Goal: Complete application form

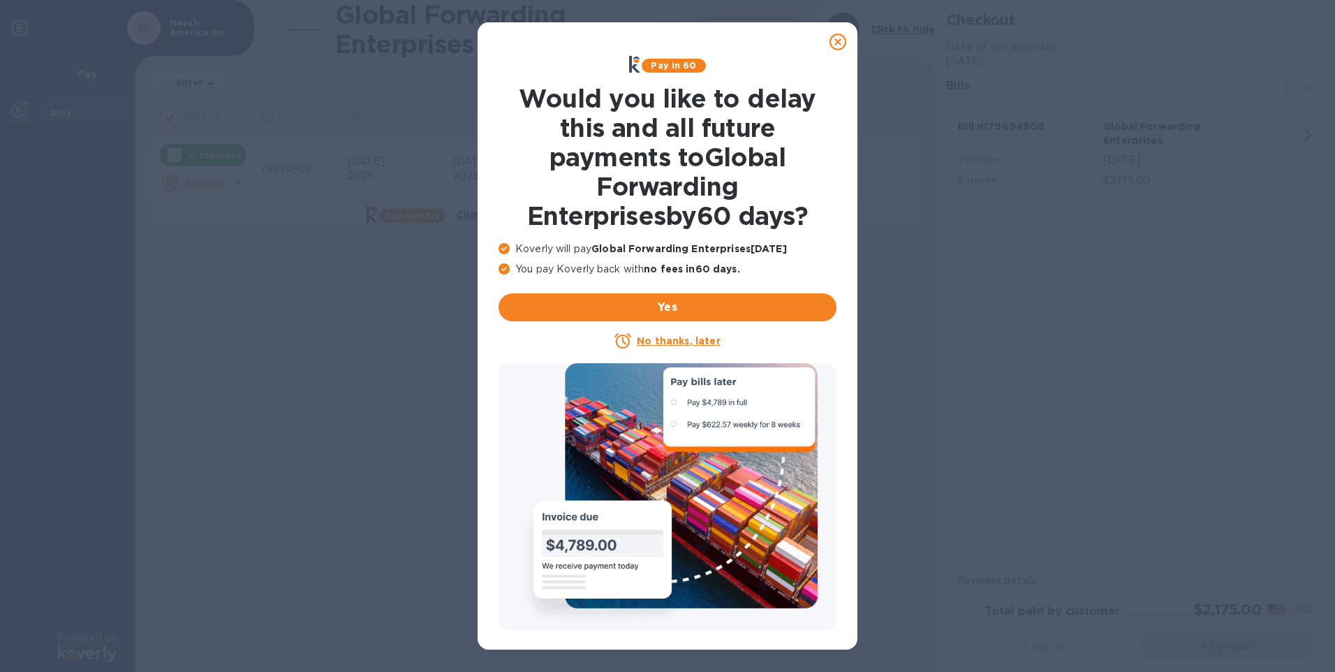
click at [670, 341] on u "No thanks, later" at bounding box center [678, 340] width 83 height 11
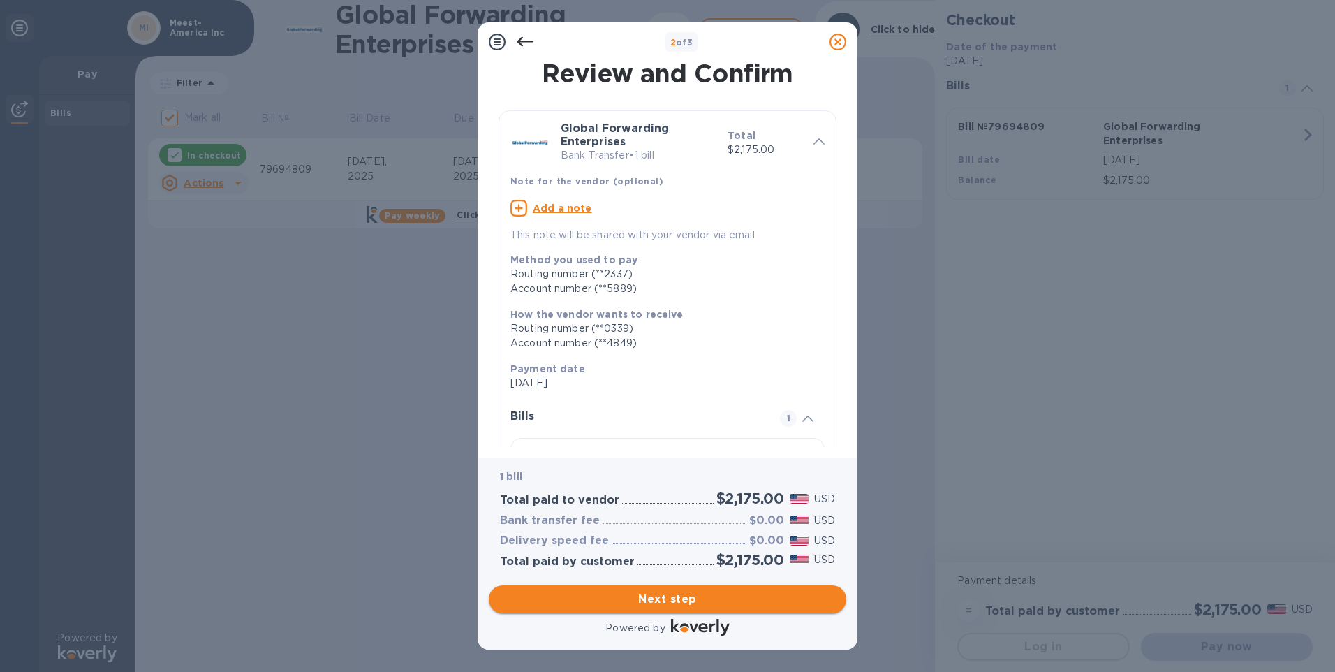
click at [626, 598] on span "Next step" at bounding box center [667, 599] width 335 height 17
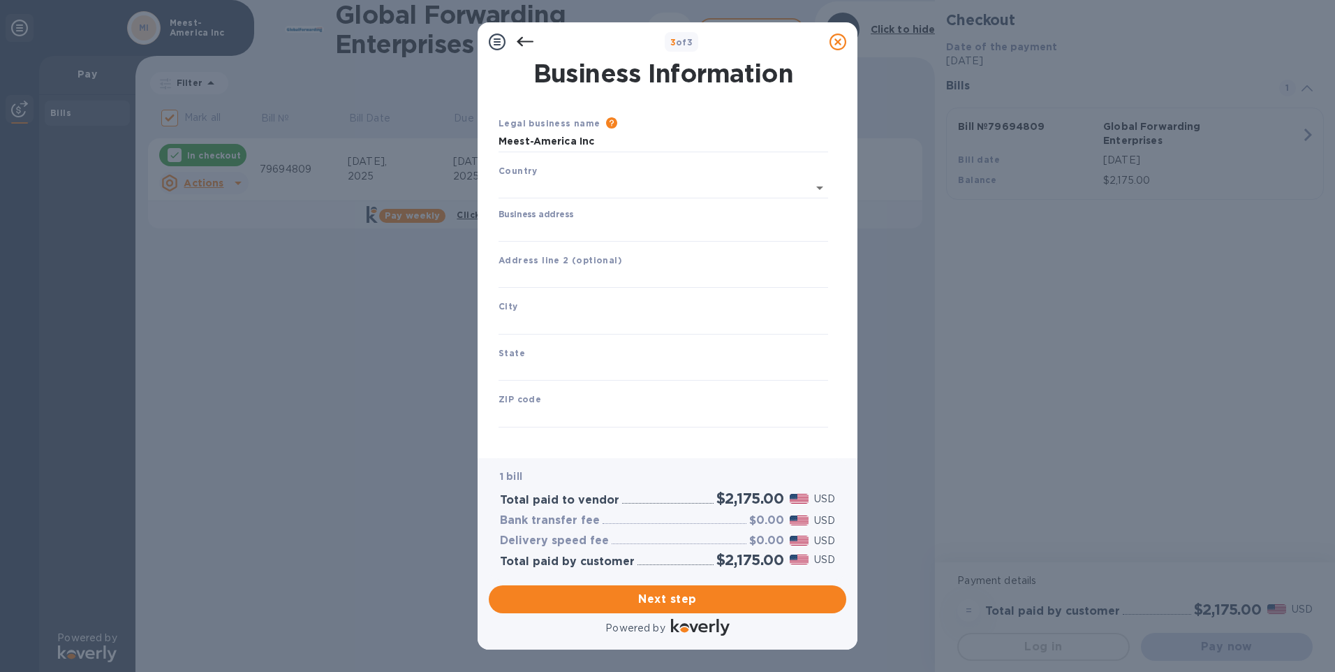
type input "[GEOGRAPHIC_DATA]"
click at [542, 227] on input "Business address" at bounding box center [664, 228] width 330 height 21
type input "[STREET_ADDRESS][PERSON_NAME]"
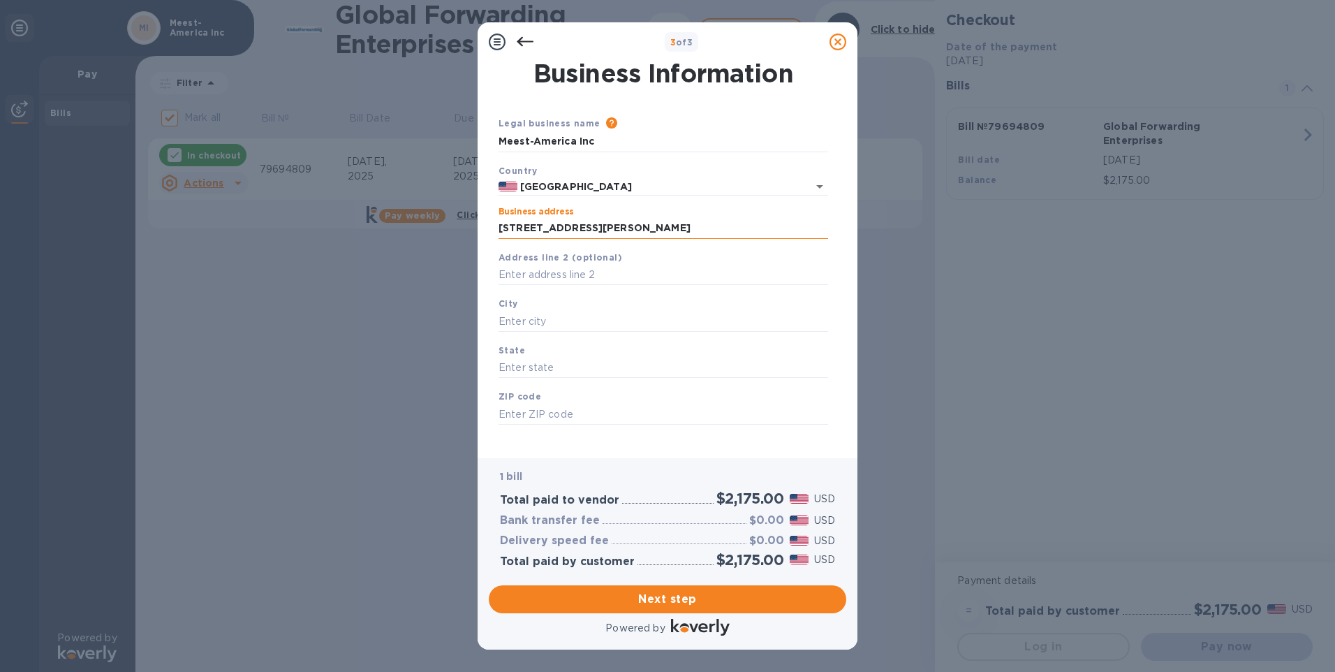
type input "[GEOGRAPHIC_DATA]"
type input "NJ"
type input "07064"
click at [616, 596] on span "Next step" at bounding box center [667, 599] width 335 height 17
drag, startPoint x: 628, startPoint y: 315, endPoint x: 405, endPoint y: 309, distance: 223.5
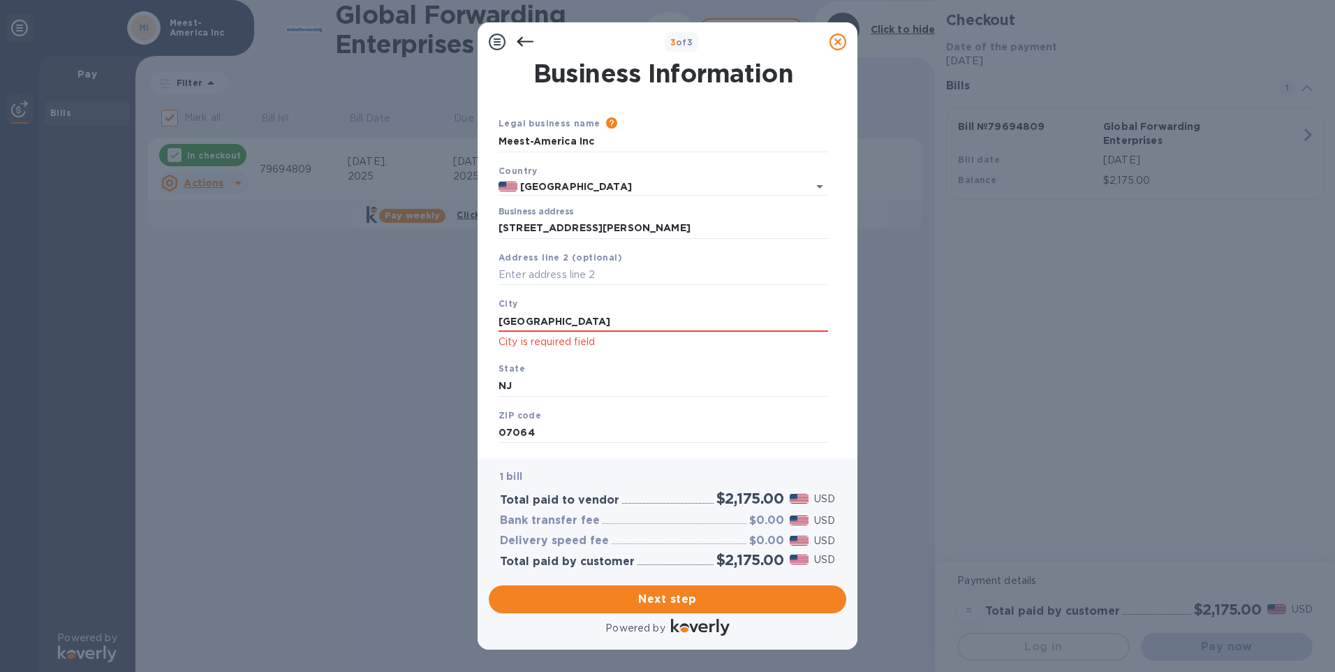
click at [405, 309] on div "3 of 3 Business Information Legal business name Please provide the legal name t…" at bounding box center [667, 336] width 1335 height 672
type input "Port Reading"
click at [608, 358] on div "State [US_STATE]" at bounding box center [663, 378] width 341 height 47
click at [605, 351] on div "City [GEOGRAPHIC_DATA] is required field" at bounding box center [663, 323] width 341 height 65
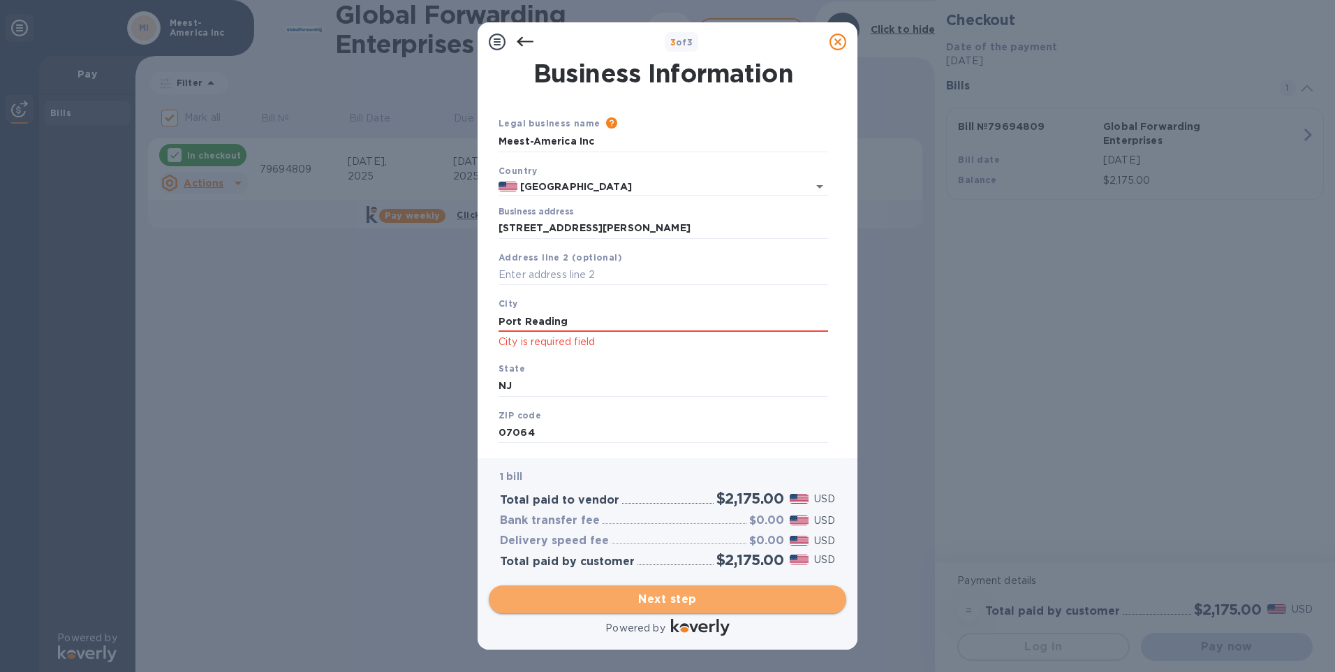
click at [635, 594] on span "Next step" at bounding box center [667, 599] width 335 height 17
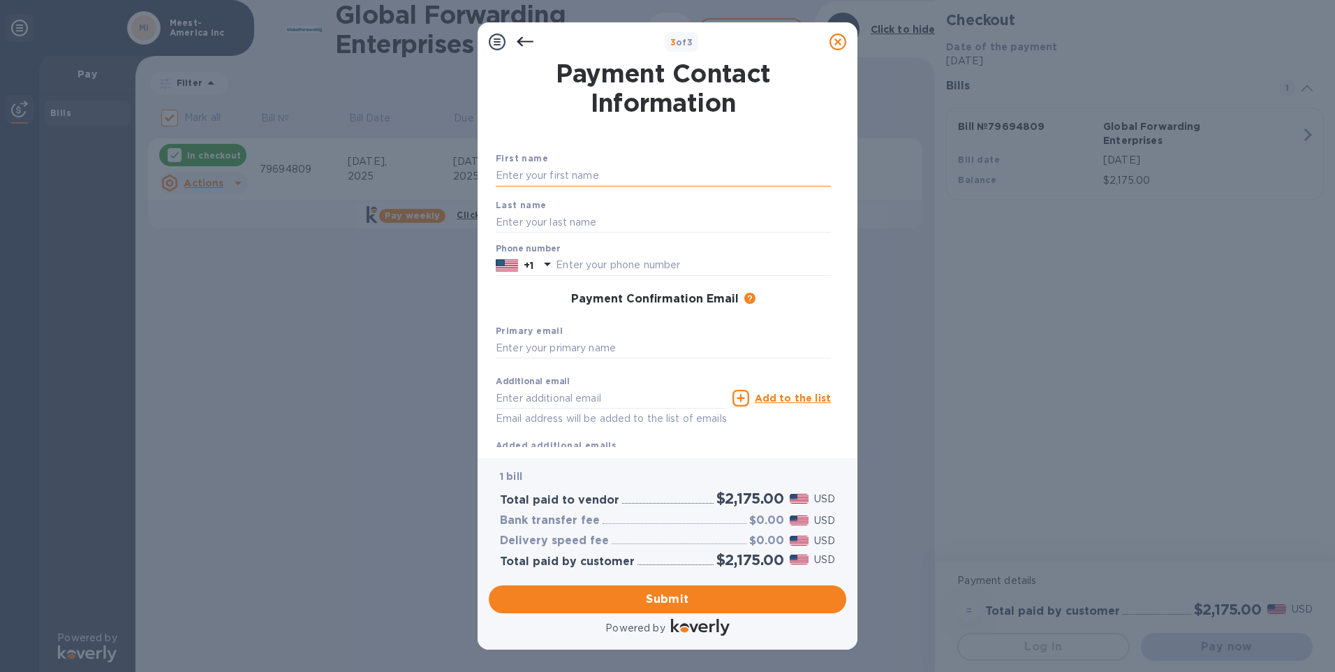
click at [517, 175] on input "text" at bounding box center [663, 176] width 335 height 21
type input "Lesya"
type input "Tenderyak"
type input "7326341517"
type input "[EMAIL_ADDRESS][DOMAIN_NAME]"
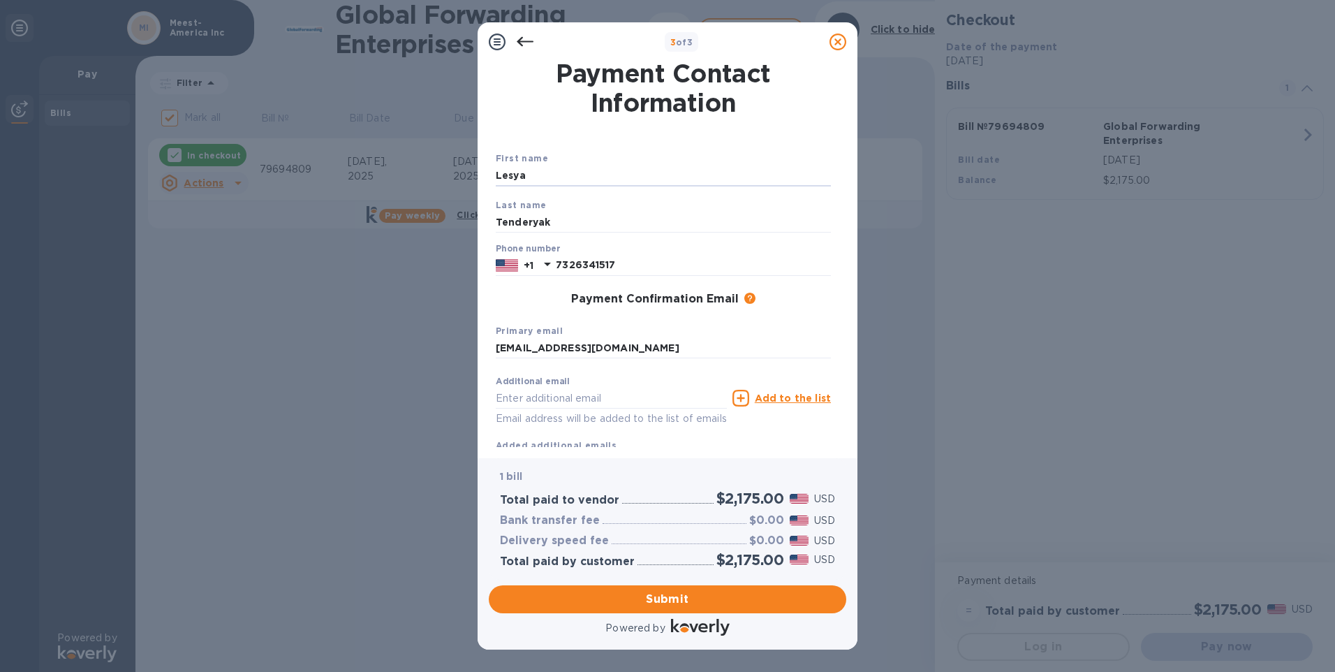
type input "[EMAIL_ADDRESS][DOMAIN_NAME]"
click at [635, 598] on span "Submit" at bounding box center [667, 599] width 335 height 17
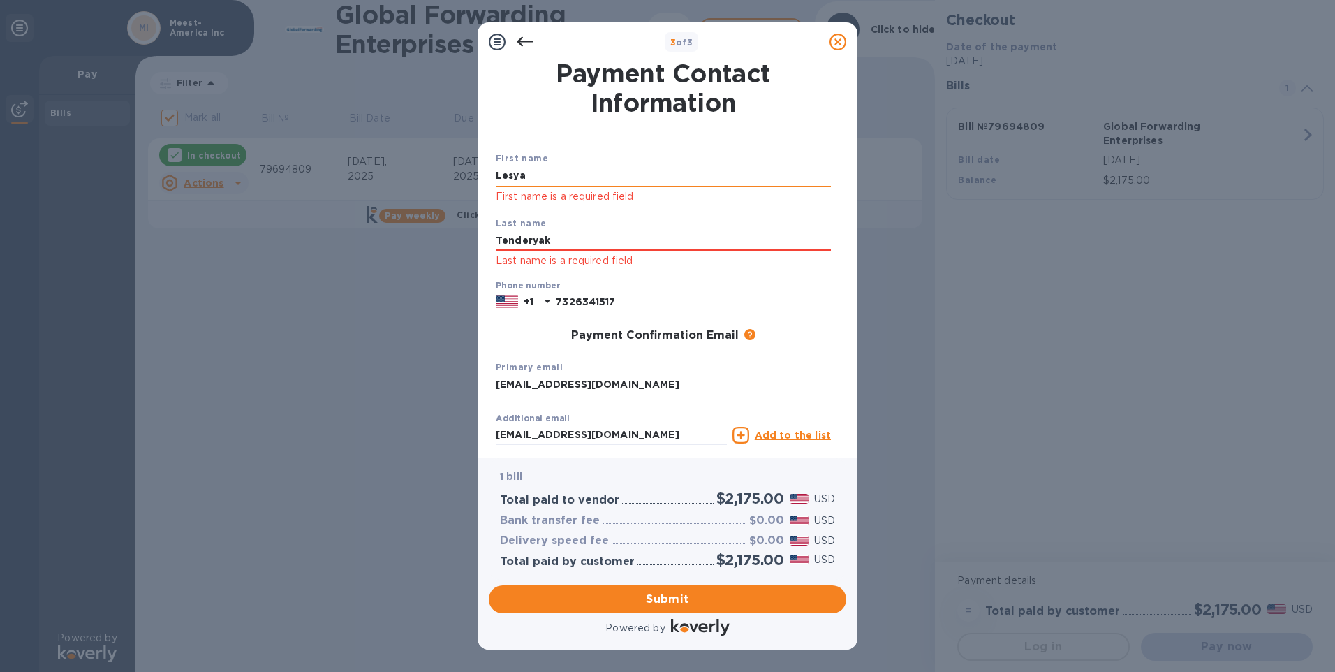
click at [529, 171] on input "Lesya" at bounding box center [663, 176] width 335 height 21
drag, startPoint x: 538, startPoint y: 168, endPoint x: 433, endPoint y: 169, distance: 105.4
click at [433, 169] on div "3 of 3 Payment Contact Information First name [PERSON_NAME] First name is a req…" at bounding box center [667, 336] width 1335 height 672
type input "Lesya"
drag, startPoint x: 580, startPoint y: 234, endPoint x: 388, endPoint y: 239, distance: 191.4
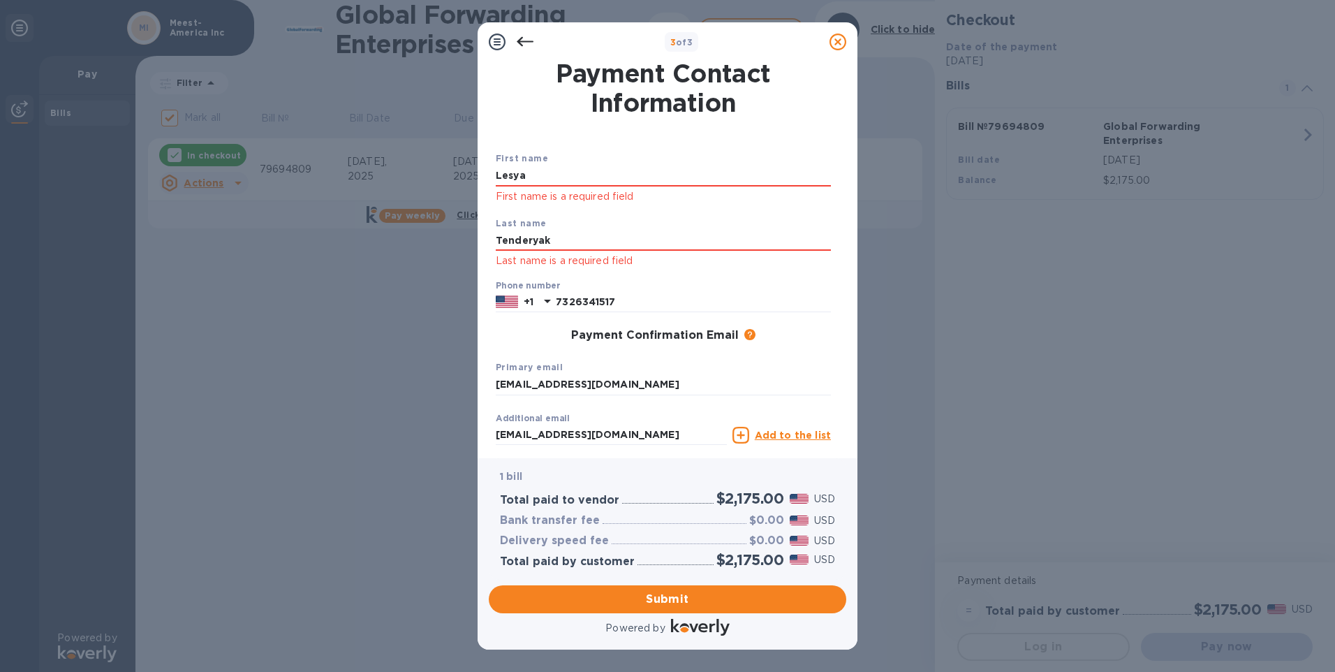
click at [388, 239] on div "3 of 3 Payment Contact Information First name [PERSON_NAME] First name is a req…" at bounding box center [667, 336] width 1335 height 672
type input "Tenderyak"
click at [747, 369] on div "Primary email [EMAIL_ADDRESS][DOMAIN_NAME]" at bounding box center [663, 377] width 346 height 47
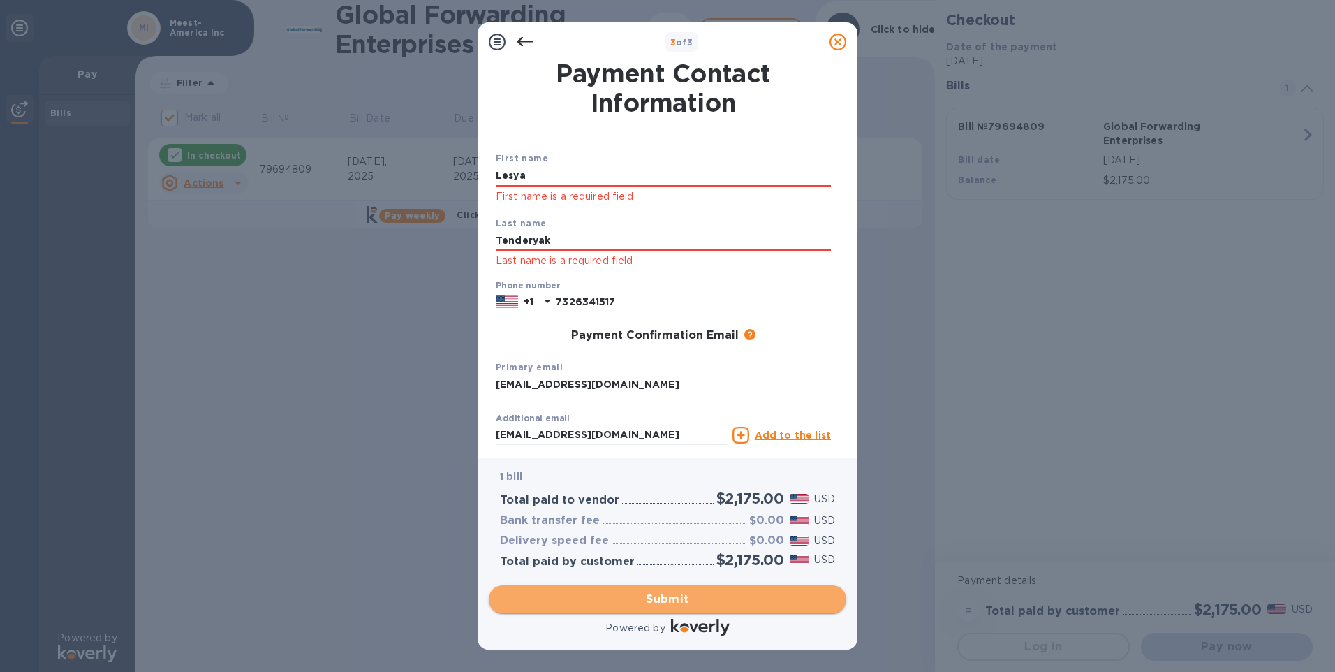
click at [628, 598] on span "Submit" at bounding box center [667, 599] width 335 height 17
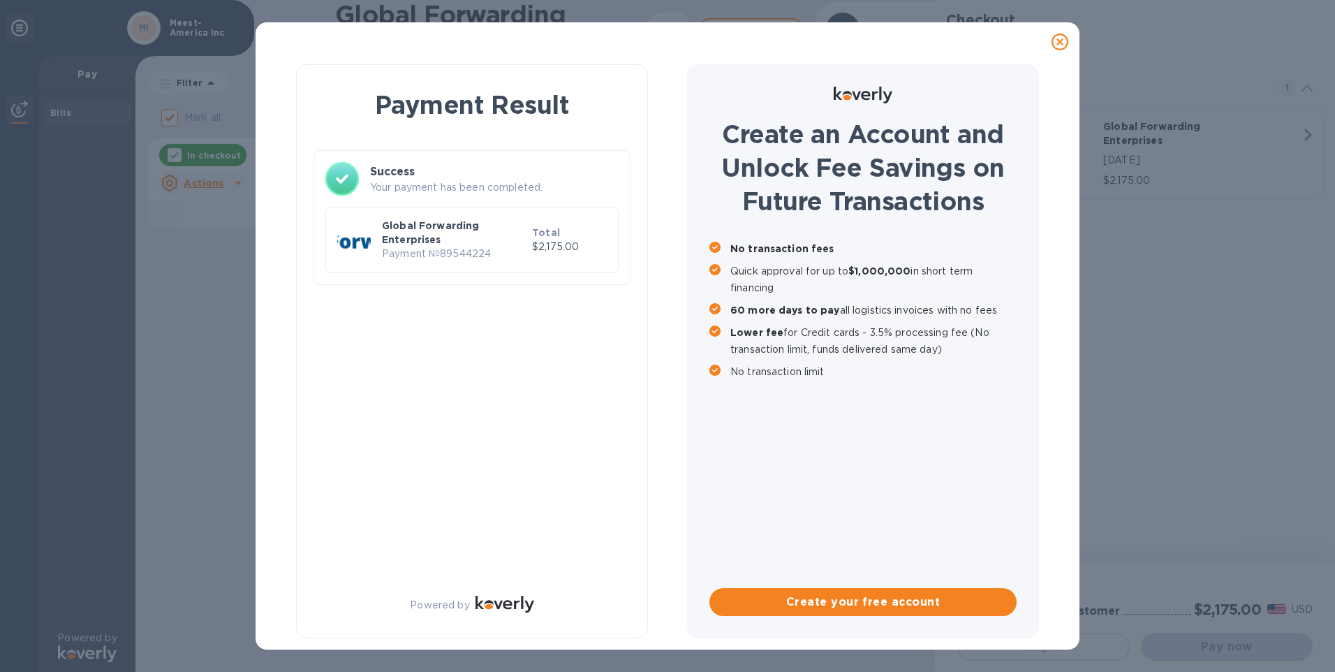
checkbox input "false"
